Goal: Information Seeking & Learning: Learn about a topic

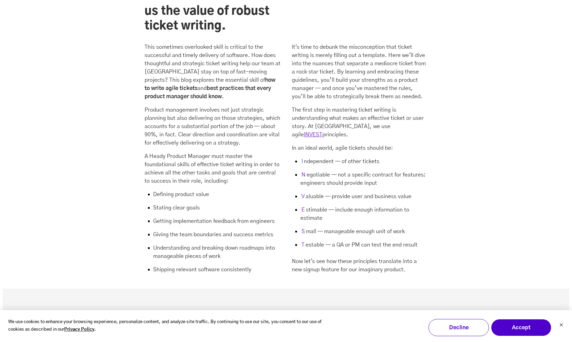
scroll to position [713, 0]
click at [347, 105] on p "The first step in mastering ticket writing is understanding what makes an effec…" at bounding box center [360, 121] width 136 height 33
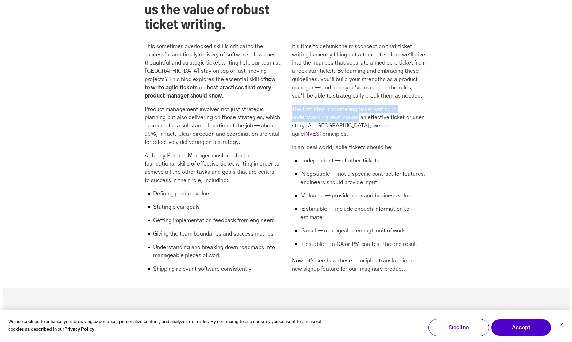
drag, startPoint x: 347, startPoint y: 89, endPoint x: 351, endPoint y: 75, distance: 14.9
click at [351, 75] on div "It's time to debunk the misconception that ticket writing is merely filling out…" at bounding box center [360, 157] width 136 height 231
click at [296, 105] on p "The first step in mastering ticket writing is understanding what makes an effec…" at bounding box center [360, 121] width 136 height 33
drag, startPoint x: 296, startPoint y: 96, endPoint x: 295, endPoint y: 90, distance: 6.5
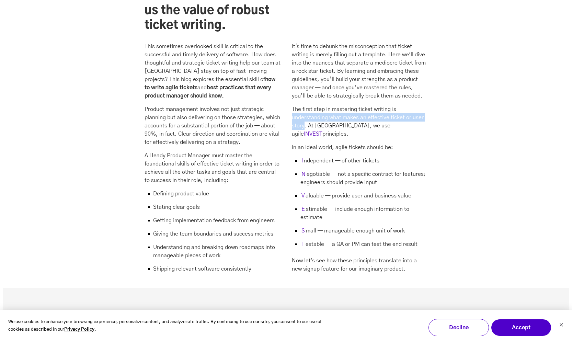
click at [295, 105] on p "The first step in mastering ticket writing is understanding what makes an effec…" at bounding box center [360, 121] width 136 height 33
click at [311, 105] on p "The first step in mastering ticket writing is understanding what makes an effec…" at bounding box center [360, 121] width 136 height 33
drag, startPoint x: 311, startPoint y: 98, endPoint x: 350, endPoint y: 98, distance: 39.2
click at [350, 105] on p "The first step in mastering ticket writing is understanding what makes an effec…" at bounding box center [360, 121] width 136 height 33
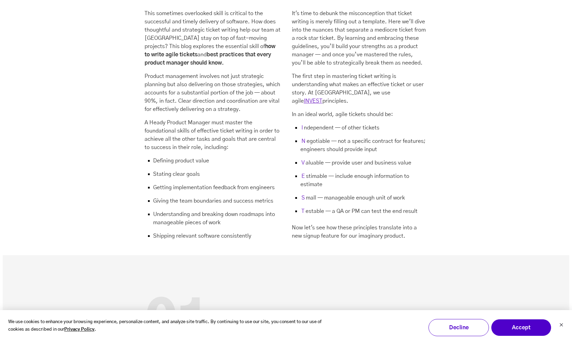
scroll to position [750, 0]
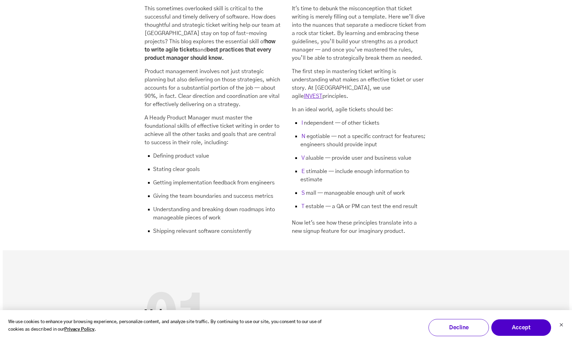
click at [302, 119] on mark "I" at bounding box center [302, 123] width 3 height 8
drag, startPoint x: 302, startPoint y: 86, endPoint x: 328, endPoint y: 86, distance: 25.8
click at [328, 119] on li "I ndependent — of other tickets" at bounding box center [360, 125] width 136 height 13
click at [294, 105] on p "In an ideal world, agile tickets should be:" at bounding box center [360, 109] width 136 height 8
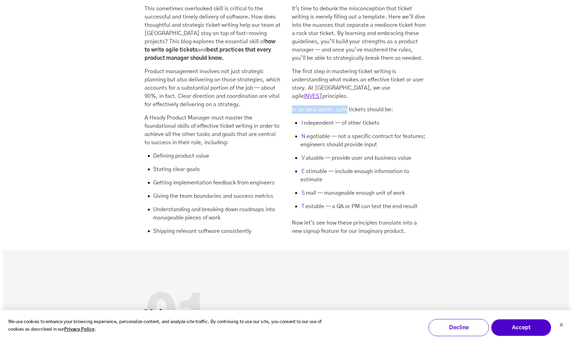
drag, startPoint x: 294, startPoint y: 72, endPoint x: 336, endPoint y: 71, distance: 41.6
click at [336, 105] on p "In an ideal world, agile tickets should be:" at bounding box center [360, 109] width 136 height 8
click at [339, 105] on p "In an ideal world, agile tickets should be:" at bounding box center [360, 109] width 136 height 8
drag, startPoint x: 339, startPoint y: 72, endPoint x: 393, endPoint y: 71, distance: 54.3
click at [393, 105] on p "In an ideal world, agile tickets should be:" at bounding box center [360, 109] width 136 height 8
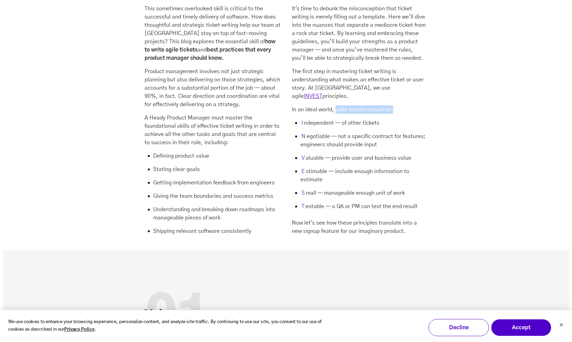
click at [393, 105] on p "In an ideal world, agile tickets should be:" at bounding box center [360, 109] width 136 height 8
click at [343, 119] on li "I ndependent — of other tickets" at bounding box center [360, 125] width 136 height 13
drag, startPoint x: 343, startPoint y: 87, endPoint x: 363, endPoint y: 87, distance: 20.6
click at [363, 119] on li "I ndependent — of other tickets" at bounding box center [360, 125] width 136 height 13
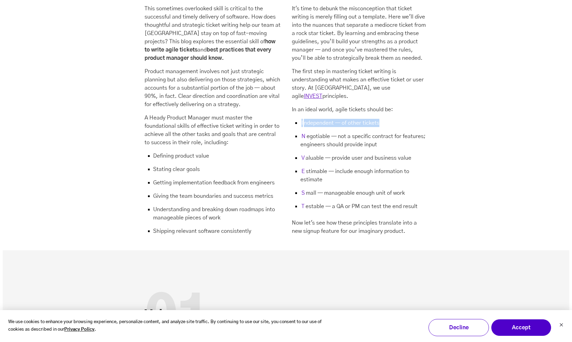
drag, startPoint x: 363, startPoint y: 87, endPoint x: 306, endPoint y: 87, distance: 57.4
click at [306, 119] on li "I ndependent — of other tickets" at bounding box center [360, 125] width 136 height 13
click at [330, 119] on li "I ndependent — of other tickets" at bounding box center [360, 125] width 136 height 13
click at [319, 132] on li "N egotiable — not a specific contract for features; engineers should provide in…" at bounding box center [360, 143] width 136 height 22
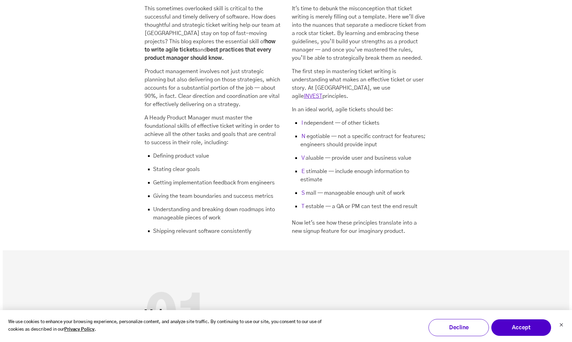
click at [346, 132] on li "N egotiable — not a specific contract for features; engineers should provide in…" at bounding box center [360, 143] width 136 height 22
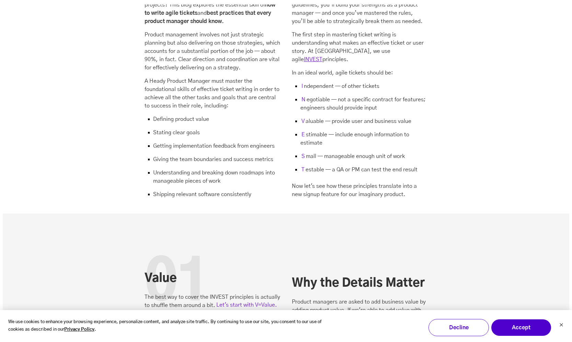
scroll to position [788, 0]
drag, startPoint x: 341, startPoint y: 63, endPoint x: 404, endPoint y: 64, distance: 63.5
click at [404, 95] on li "N egotiable — not a specific contract for features; engineers should provide in…" at bounding box center [360, 106] width 136 height 22
click at [310, 95] on li "N egotiable — not a specific contract for features; engineers should provide in…" at bounding box center [360, 106] width 136 height 22
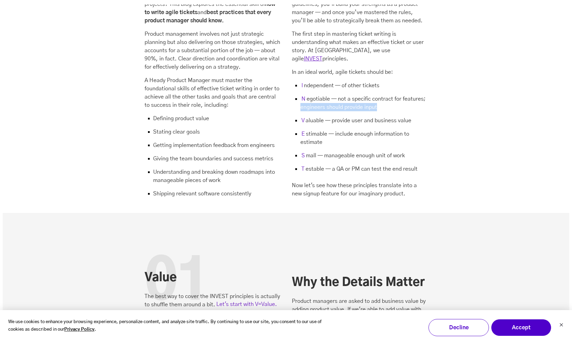
drag, startPoint x: 310, startPoint y: 71, endPoint x: 371, endPoint y: 72, distance: 60.8
click at [371, 95] on li "N egotiable — not a specific contract for features; engineers should provide in…" at bounding box center [360, 106] width 136 height 22
drag, startPoint x: 371, startPoint y: 72, endPoint x: 347, endPoint y: 60, distance: 27.2
click at [347, 95] on li "N egotiable — not a specific contract for features; engineers should provide in…" at bounding box center [360, 106] width 136 height 22
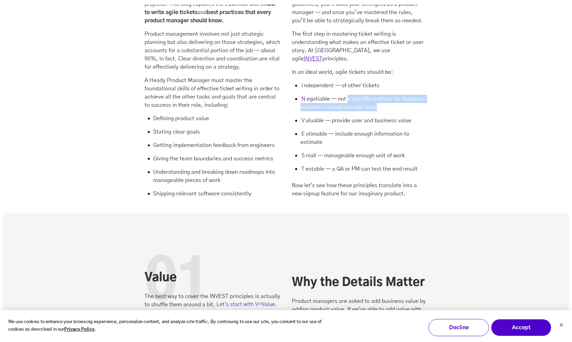
click at [347, 95] on li "N egotiable — not a specific contract for features; engineers should provide in…" at bounding box center [360, 106] width 136 height 22
click at [324, 95] on li "N egotiable — not a specific contract for features; engineers should provide in…" at bounding box center [360, 106] width 136 height 22
click at [363, 95] on li "N egotiable — not a specific contract for features; engineers should provide in…" at bounding box center [360, 106] width 136 height 22
click at [336, 116] on li "V aluable — provide user and business value" at bounding box center [360, 122] width 136 height 13
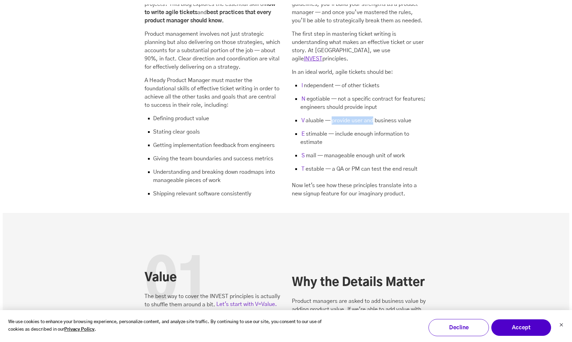
drag, startPoint x: 336, startPoint y: 83, endPoint x: 369, endPoint y: 82, distance: 32.6
click at [369, 116] on li "V aluable — provide user and business value" at bounding box center [360, 122] width 136 height 13
drag, startPoint x: 369, startPoint y: 82, endPoint x: 400, endPoint y: 82, distance: 31.6
click at [400, 116] on li "V aluable — provide user and business value" at bounding box center [360, 122] width 136 height 13
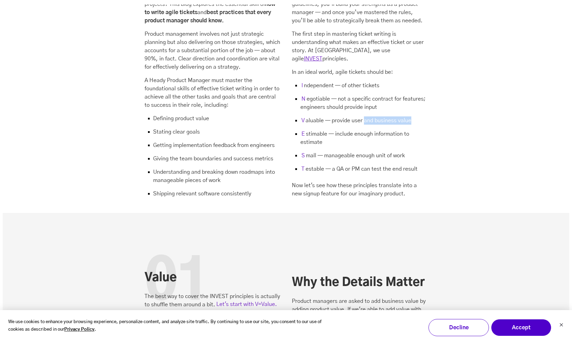
click at [400, 116] on li "V aluable — provide user and business value" at bounding box center [360, 122] width 136 height 13
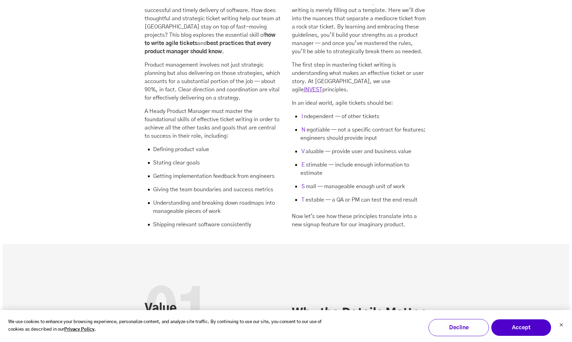
scroll to position [747, 0]
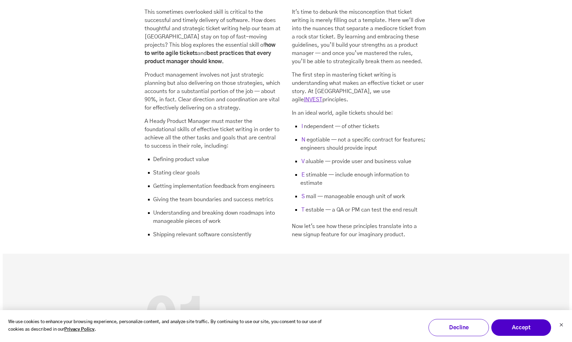
click at [331, 157] on li "V aluable — provide user and business value" at bounding box center [360, 163] width 136 height 13
drag, startPoint x: 331, startPoint y: 120, endPoint x: 377, endPoint y: 123, distance: 46.1
click at [377, 157] on li "V aluable — provide user and business value" at bounding box center [360, 163] width 136 height 13
click at [359, 171] on li "E stimable — include enough information to estimate" at bounding box center [360, 182] width 136 height 22
click at [342, 171] on li "E stimable — include enough information to estimate" at bounding box center [360, 182] width 136 height 22
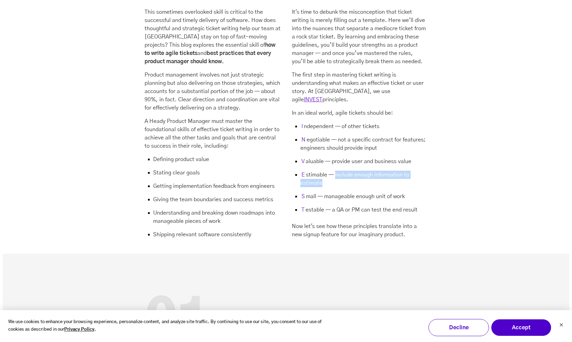
drag, startPoint x: 342, startPoint y: 139, endPoint x: 347, endPoint y: 152, distance: 13.7
click at [347, 171] on li "E stimable — include enough information to estimate" at bounding box center [360, 182] width 136 height 22
click at [357, 171] on li "E stimable — include enough information to estimate" at bounding box center [360, 182] width 136 height 22
drag, startPoint x: 357, startPoint y: 133, endPoint x: 357, endPoint y: 145, distance: 11.7
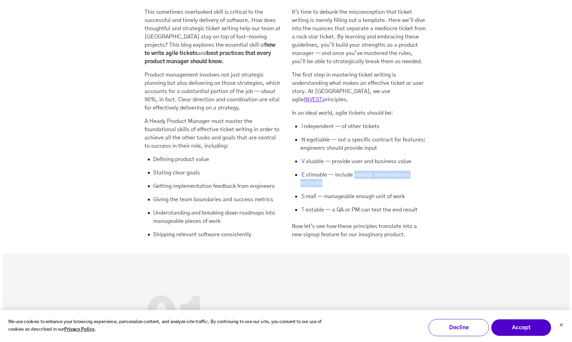
click at [357, 171] on li "E stimable — include enough information to estimate" at bounding box center [360, 182] width 136 height 22
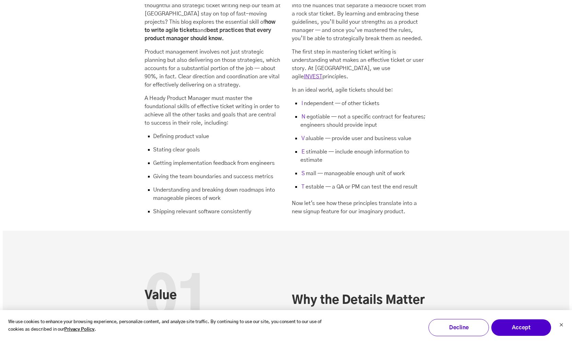
scroll to position [772, 0]
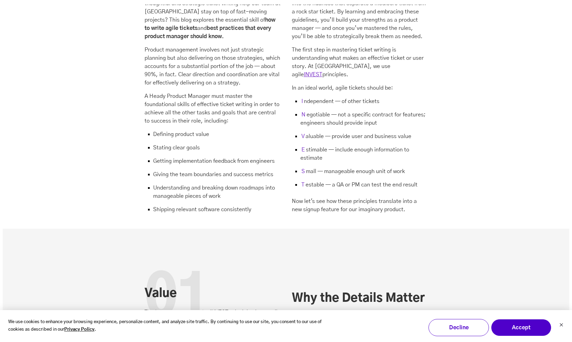
click at [304, 167] on li "S mall — manageable enough unit of work" at bounding box center [360, 173] width 136 height 13
drag, startPoint x: 304, startPoint y: 138, endPoint x: 325, endPoint y: 138, distance: 20.6
click at [325, 167] on li "S mall — manageable enough unit of work" at bounding box center [360, 173] width 136 height 13
click at [363, 167] on li "S mall — manageable enough unit of work" at bounding box center [360, 173] width 136 height 13
drag, startPoint x: 363, startPoint y: 134, endPoint x: 406, endPoint y: 133, distance: 42.9
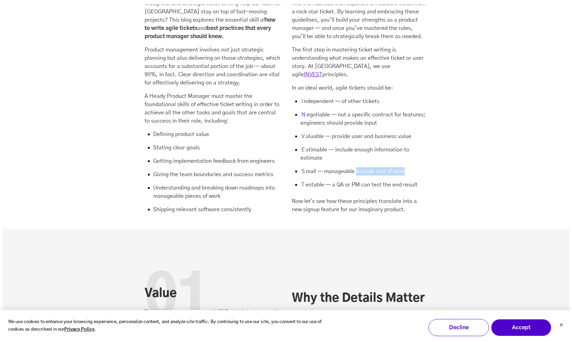
click at [406, 167] on li "S mall — manageable enough unit of work" at bounding box center [360, 173] width 136 height 13
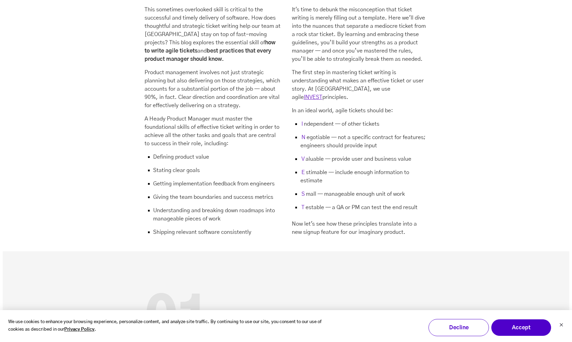
scroll to position [747, 0]
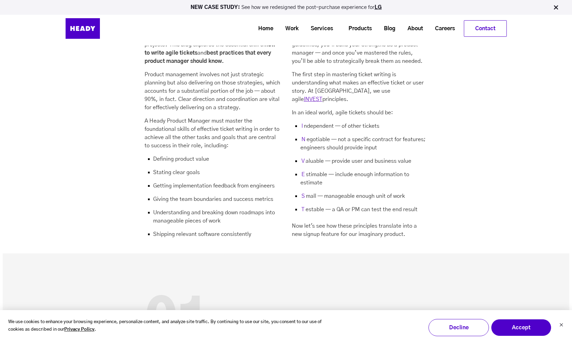
click at [337, 205] on li "T estable — a QA or PM can test the end result" at bounding box center [360, 209] width 136 height 8
drag, startPoint x: 337, startPoint y: 176, endPoint x: 377, endPoint y: 174, distance: 40.6
click at [377, 205] on li "T estable — a QA or PM can test the end result" at bounding box center [360, 209] width 136 height 8
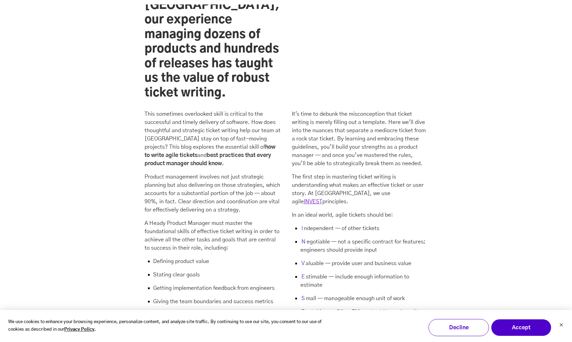
scroll to position [657, 0]
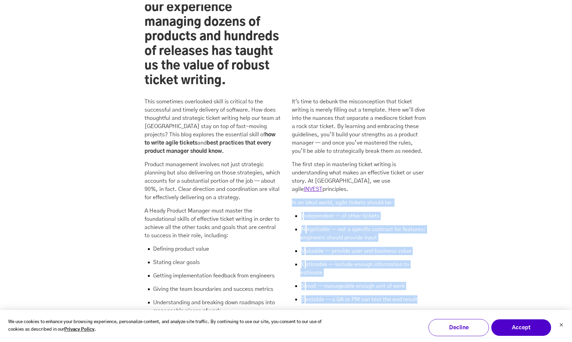
drag, startPoint x: 291, startPoint y: 163, endPoint x: 410, endPoint y: 270, distance: 160.5
click at [410, 270] on div "This sometimes overlooked skill is critical to the successful and timely delive…" at bounding box center [286, 213] width 283 height 240
copy div "In an ideal world, agile tickets should be: I ndependent — of other tickets N e…"
click at [357, 225] on li "N egotiable — not a specific contract for features; engineers should provide in…" at bounding box center [360, 236] width 136 height 22
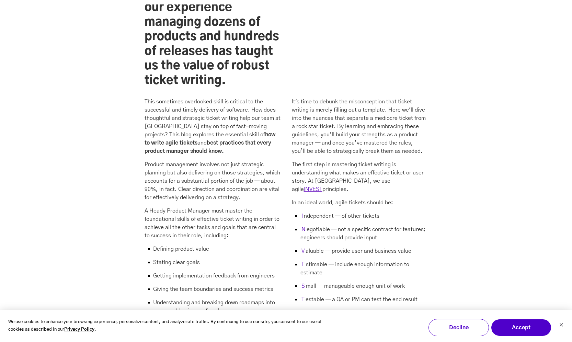
click at [338, 212] on li "I ndependent — of other tickets" at bounding box center [360, 218] width 136 height 13
drag, startPoint x: 338, startPoint y: 187, endPoint x: 388, endPoint y: 194, distance: 50.3
click at [388, 212] on ul "I ndependent — of other tickets N egotiable — not a specific contract for featu…" at bounding box center [360, 258] width 136 height 92
click at [388, 225] on li "N egotiable — not a specific contract for features; engineers should provide in…" at bounding box center [360, 236] width 136 height 22
click at [306, 212] on li "I ndependent — of other tickets" at bounding box center [360, 218] width 136 height 13
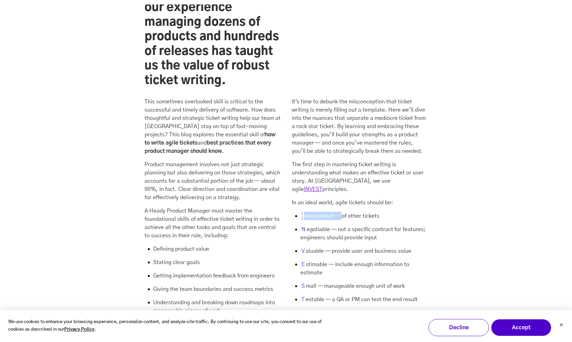
drag, startPoint x: 306, startPoint y: 179, endPoint x: 341, endPoint y: 179, distance: 35.0
click at [341, 212] on li "I ndependent — of other tickets" at bounding box center [360, 218] width 136 height 13
click at [343, 212] on li "I ndependent — of other tickets" at bounding box center [360, 218] width 136 height 13
drag, startPoint x: 343, startPoint y: 180, endPoint x: 376, endPoint y: 180, distance: 33.3
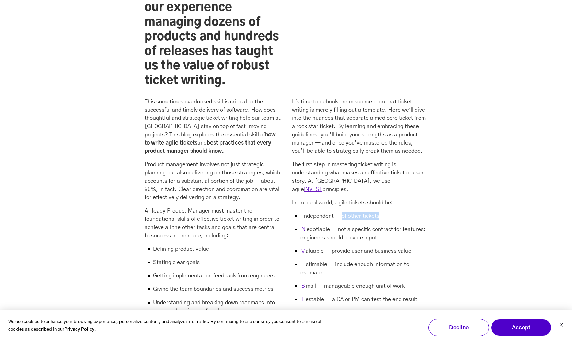
click at [376, 212] on li "I ndependent — of other tickets" at bounding box center [360, 218] width 136 height 13
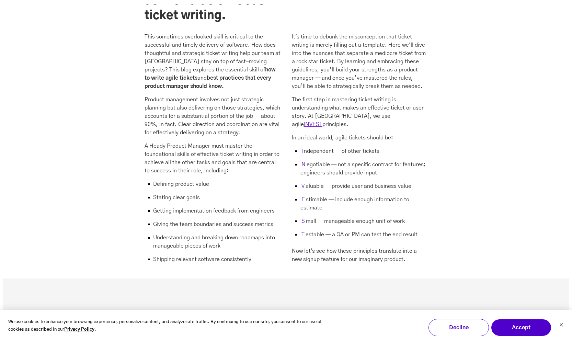
scroll to position [724, 0]
click at [312, 146] on li "I ndependent — of other tickets" at bounding box center [360, 152] width 136 height 13
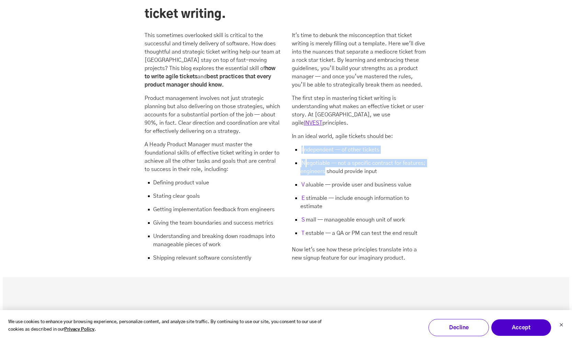
drag, startPoint x: 312, startPoint y: 115, endPoint x: 331, endPoint y: 144, distance: 34.8
click at [328, 146] on ul "I ndependent — of other tickets N egotiable — not a specific contract for featu…" at bounding box center [360, 192] width 136 height 92
click at [333, 181] on li "V aluable — provide user and business value" at bounding box center [360, 187] width 136 height 13
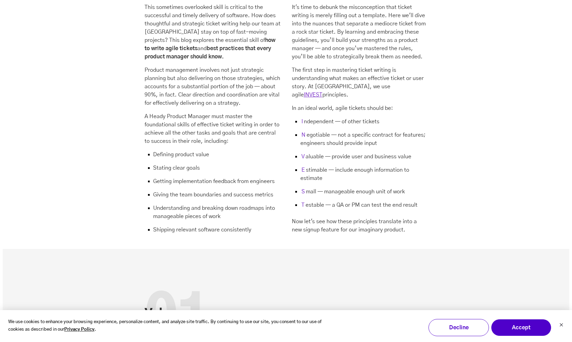
scroll to position [756, 0]
